Goal: Task Accomplishment & Management: Complete application form

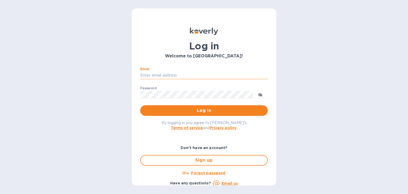
click at [184, 75] on input "Email" at bounding box center [203, 75] width 127 height 8
type input "[PERSON_NAME][EMAIL_ADDRESS][DOMAIN_NAME]"
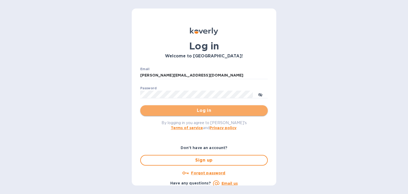
click at [213, 113] on span "Log in" at bounding box center [203, 110] width 119 height 6
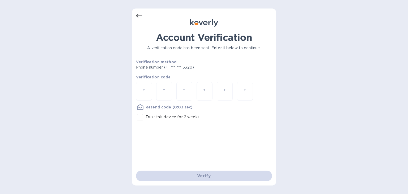
click at [150, 91] on div at bounding box center [144, 91] width 16 height 19
type input "4"
type input "9"
type input "6"
type input "8"
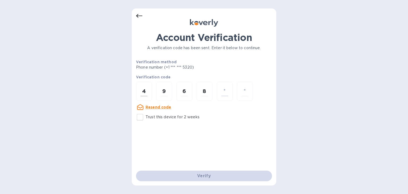
type input "3"
type input "8"
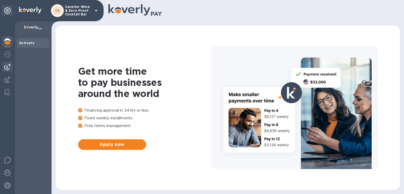
click at [9, 66] on img at bounding box center [7, 67] width 6 height 6
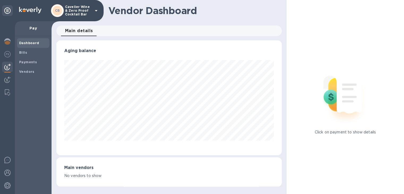
scroll to position [115, 225]
click at [27, 51] on span "Bills" at bounding box center [33, 52] width 28 height 5
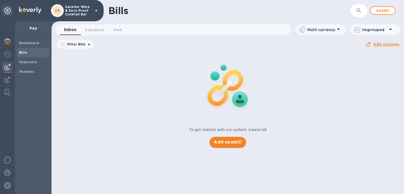
click at [225, 142] on span "Add new bill" at bounding box center [228, 142] width 28 height 6
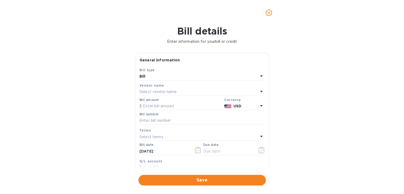
click at [206, 88] on div "Select vendor name" at bounding box center [198, 91] width 119 height 7
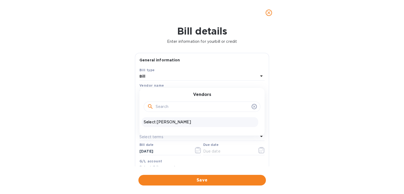
click at [176, 120] on p "Select [PERSON_NAME]" at bounding box center [200, 122] width 112 height 6
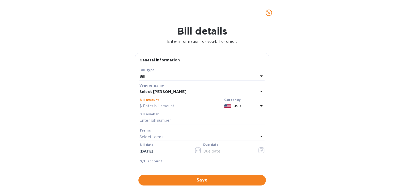
click at [175, 106] on input "text" at bounding box center [180, 106] width 83 height 8
click button "Save" at bounding box center [0, 0] width 0 height 0
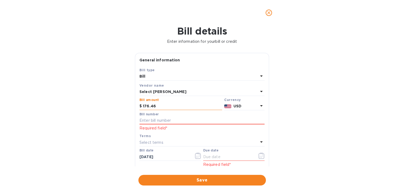
type input "176.46"
type input "SS-267272"
click at [187, 142] on div "Select terms" at bounding box center [198, 142] width 119 height 7
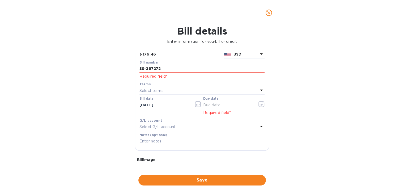
scroll to position [53, 0]
click at [175, 87] on div "Select terms" at bounding box center [198, 88] width 119 height 7
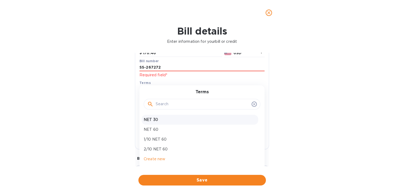
click at [174, 119] on p "NET 30" at bounding box center [200, 120] width 112 height 6
type input "[DATE]"
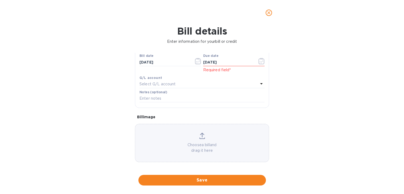
scroll to position [97, 0]
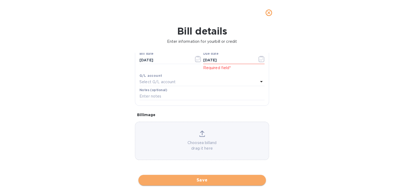
click at [217, 179] on span "Save" at bounding box center [202, 180] width 119 height 6
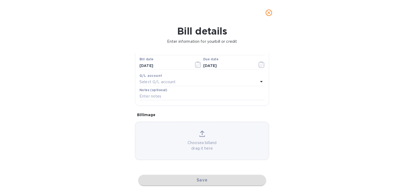
scroll to position [86, 0]
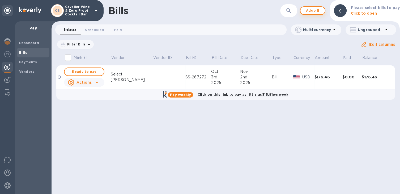
click at [320, 11] on span "Add bill" at bounding box center [313, 10] width 16 height 6
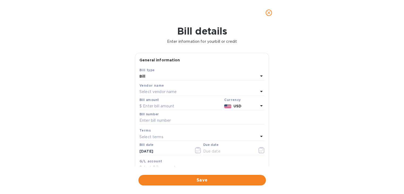
click at [177, 91] on div "Select vendor name" at bounding box center [198, 91] width 119 height 7
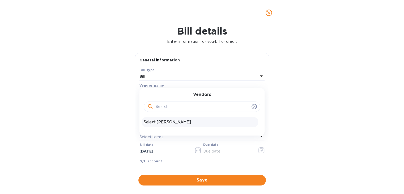
click at [167, 121] on p "Select [PERSON_NAME]" at bounding box center [200, 122] width 112 height 6
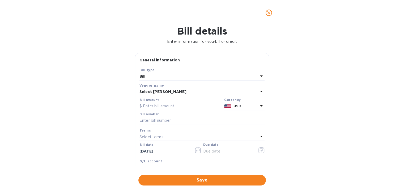
click at [167, 111] on div "Bill amount" at bounding box center [180, 104] width 85 height 14
click at [167, 110] on input "text" at bounding box center [180, 106] width 83 height 8
type input "356.52"
click at [176, 120] on input "text" at bounding box center [201, 121] width 125 height 8
type input "SS-266772"
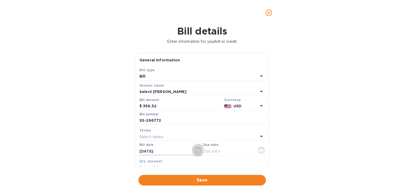
click at [195, 151] on icon "button" at bounding box center [198, 150] width 6 height 6
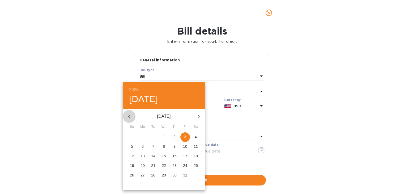
click at [131, 116] on icon "button" at bounding box center [129, 116] width 6 height 6
click at [185, 164] on p "26" at bounding box center [185, 165] width 4 height 5
type input "[DATE]"
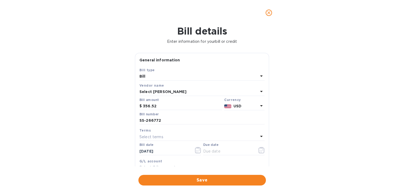
click at [258, 135] on icon at bounding box center [261, 136] width 6 height 6
click at [269, 108] on div "General information Save Bill type Bill Vendor name Select [PERSON_NAME] amount…" at bounding box center [201, 109] width 139 height 113
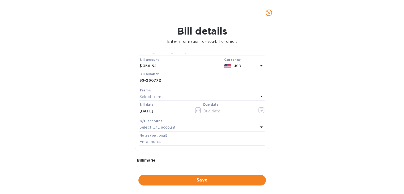
scroll to position [41, 0]
click at [260, 96] on icon at bounding box center [261, 95] width 6 height 6
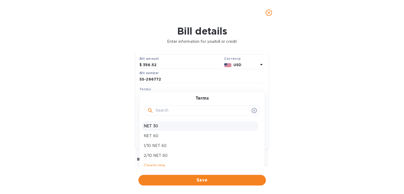
click at [166, 127] on p "NET 30" at bounding box center [200, 126] width 112 height 6
type input "[DATE]"
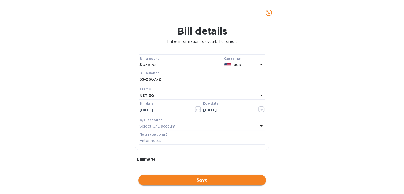
click at [193, 178] on span "Save" at bounding box center [202, 180] width 119 height 6
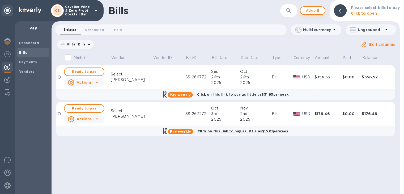
click at [320, 8] on span "Add bill" at bounding box center [313, 10] width 16 height 6
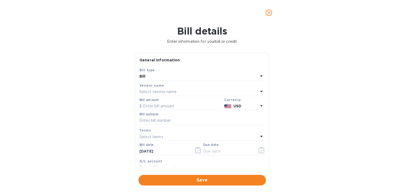
click at [182, 89] on div "Select vendor name" at bounding box center [198, 91] width 119 height 7
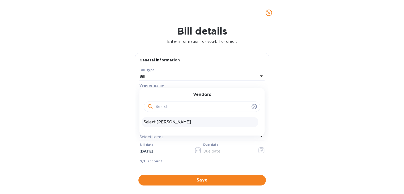
click at [165, 119] on p "Select [PERSON_NAME]" at bounding box center [200, 122] width 112 height 6
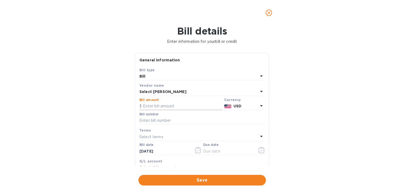
click at [165, 107] on input "text" at bounding box center [180, 106] width 83 height 8
type input "66.6"
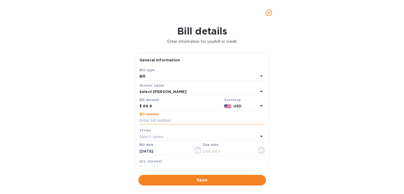
click at [174, 124] on input "text" at bounding box center [201, 121] width 125 height 8
type input "SS-266896"
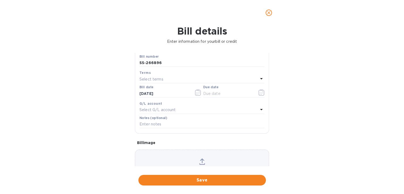
scroll to position [66, 0]
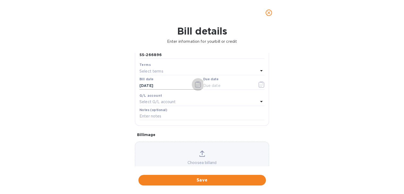
click at [195, 83] on icon "button" at bounding box center [198, 84] width 6 height 6
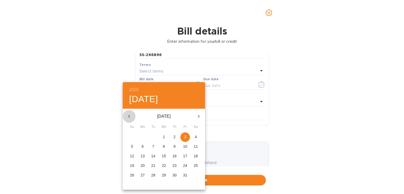
click at [135, 117] on button "button" at bounding box center [129, 116] width 13 height 13
click at [183, 165] on p "26" at bounding box center [185, 165] width 4 height 5
type input "[DATE]"
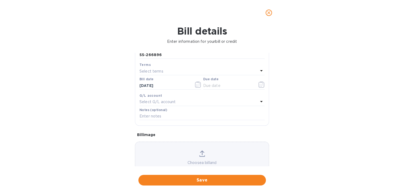
click at [178, 72] on div "Select terms" at bounding box center [198, 70] width 119 height 7
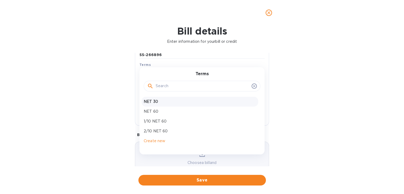
click at [170, 102] on p "NET 30" at bounding box center [200, 102] width 112 height 6
type input "[DATE]"
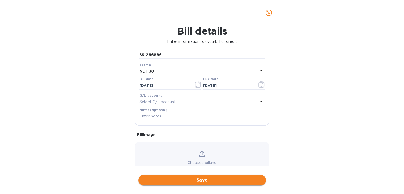
click at [210, 179] on span "Save" at bounding box center [202, 180] width 119 height 6
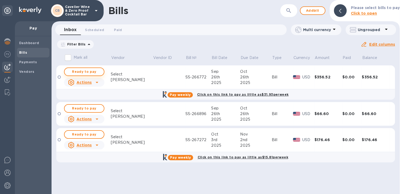
click at [88, 74] on span "Ready to pay" at bounding box center [84, 71] width 31 height 6
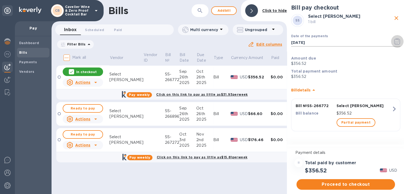
click at [397, 40] on icon "button" at bounding box center [397, 41] width 6 height 6
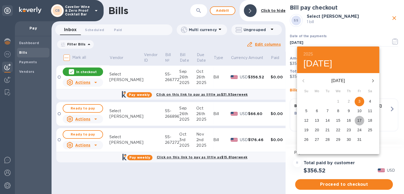
click at [357, 122] on span "17" at bounding box center [359, 120] width 10 height 5
type input "[DATE]"
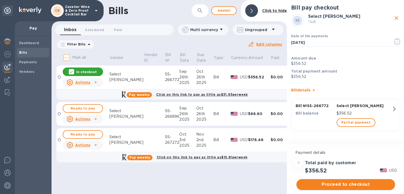
click at [359, 183] on span "Proceed to checkout" at bounding box center [346, 184] width 90 height 6
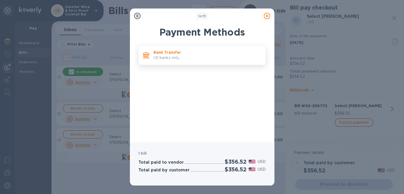
click at [214, 52] on p "Bank Transfer" at bounding box center [207, 52] width 108 height 5
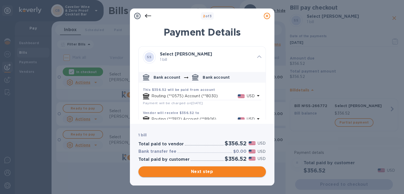
click at [228, 170] on span "Next step" at bounding box center [202, 171] width 119 height 6
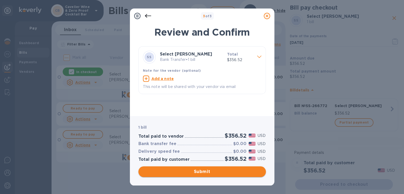
click at [228, 170] on span "Submit" at bounding box center [202, 171] width 119 height 6
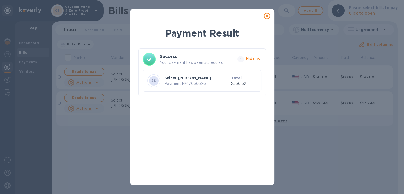
click at [268, 15] on icon at bounding box center [267, 16] width 6 height 6
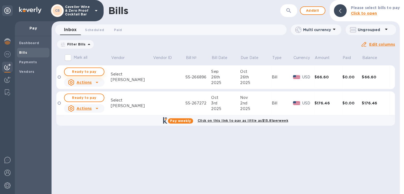
click at [81, 71] on span "Ready to pay" at bounding box center [84, 71] width 31 height 6
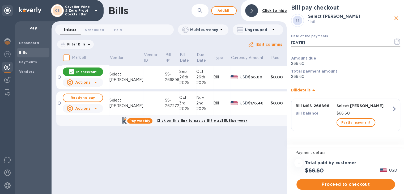
click at [396, 37] on button "button" at bounding box center [397, 41] width 12 height 13
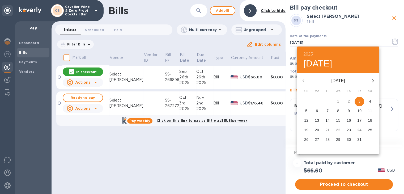
click at [359, 120] on p "17" at bounding box center [359, 120] width 4 height 5
type input "[DATE]"
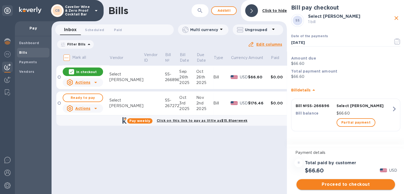
click at [340, 183] on span "Proceed to checkout" at bounding box center [346, 184] width 90 height 6
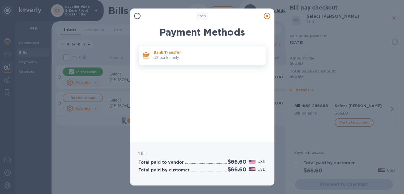
click at [202, 57] on p "US banks only." at bounding box center [207, 58] width 108 height 6
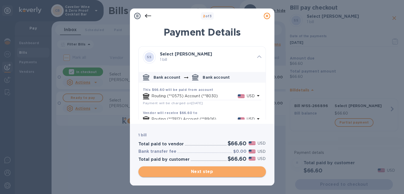
click at [235, 170] on span "Next step" at bounding box center [202, 171] width 119 height 6
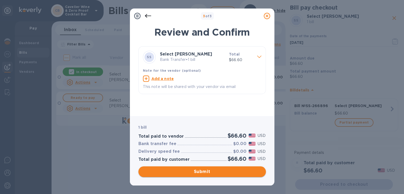
click at [235, 170] on span "Submit" at bounding box center [202, 171] width 119 height 6
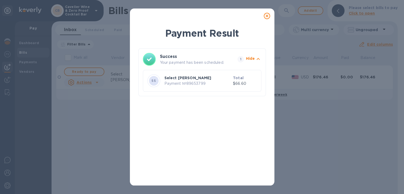
click at [267, 14] on icon at bounding box center [267, 16] width 6 height 6
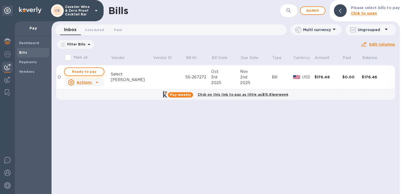
click at [89, 74] on span "Ready to pay" at bounding box center [84, 71] width 31 height 6
checkbox input "true"
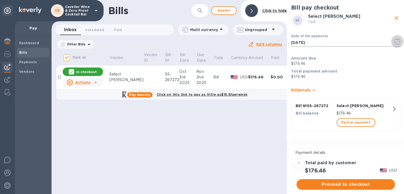
click at [398, 40] on icon "button" at bounding box center [397, 41] width 6 height 6
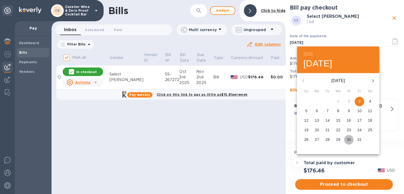
click at [349, 137] on p "30" at bounding box center [348, 139] width 4 height 5
type input "[DATE]"
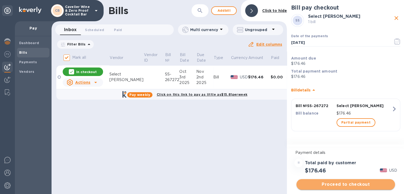
click at [348, 183] on span "Proceed to checkout" at bounding box center [346, 184] width 90 height 6
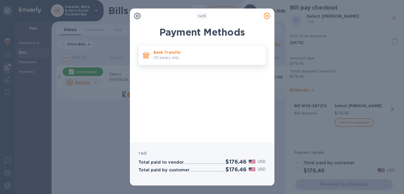
click at [211, 57] on p "US banks only." at bounding box center [207, 58] width 108 height 6
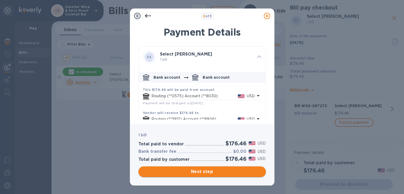
click at [226, 170] on span "Next step" at bounding box center [202, 171] width 119 height 6
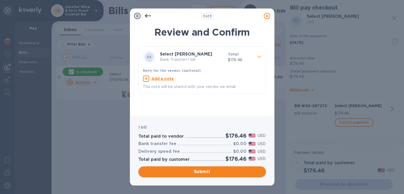
click at [226, 170] on span "Submit" at bounding box center [202, 171] width 119 height 6
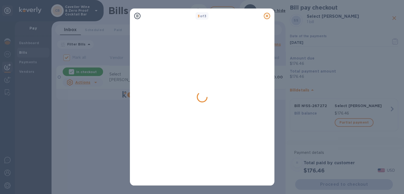
checkbox input "false"
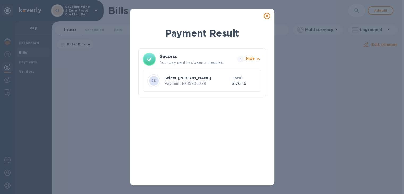
click at [266, 17] on icon at bounding box center [267, 16] width 6 height 6
